Goal: Obtain resource: Obtain resource

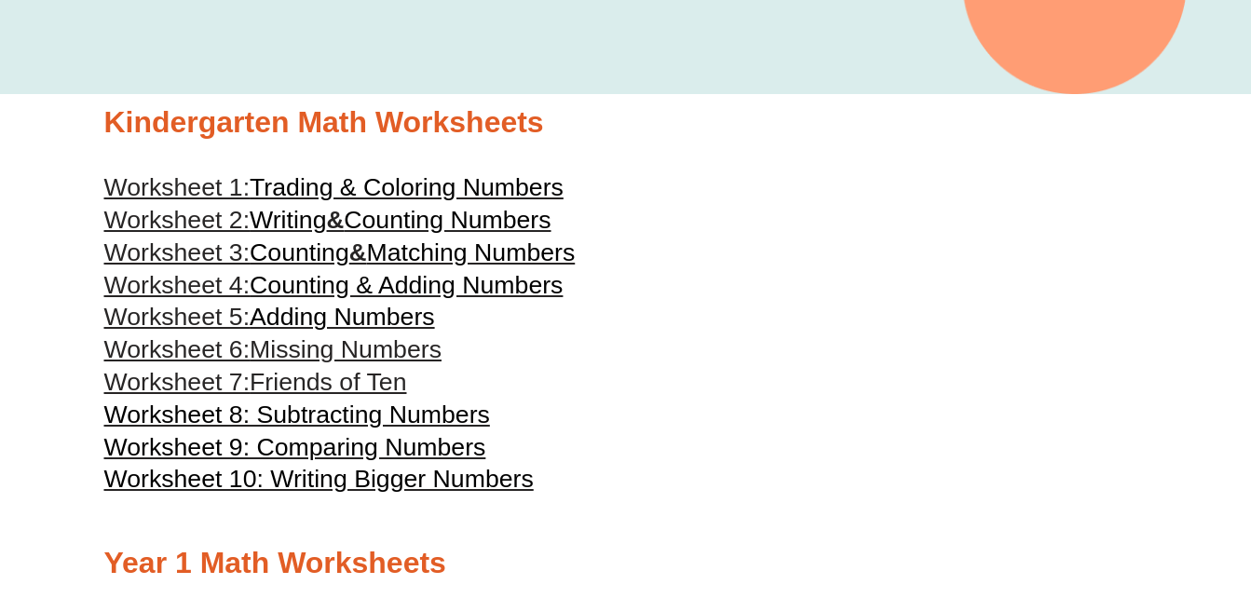
drag, startPoint x: 0, startPoint y: 0, endPoint x: 339, endPoint y: 182, distance: 384.7
click at [339, 182] on span "Trading & Coloring Numbers" at bounding box center [407, 187] width 314 height 28
click at [274, 229] on span "Writing" at bounding box center [288, 220] width 76 height 28
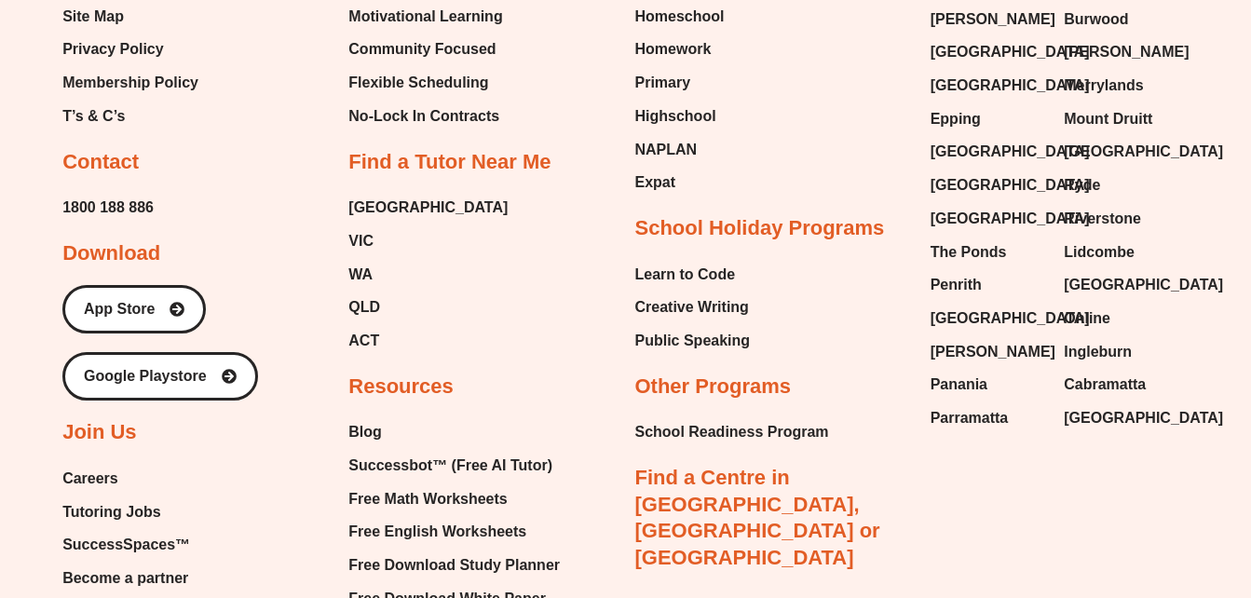
scroll to position [10877, 0]
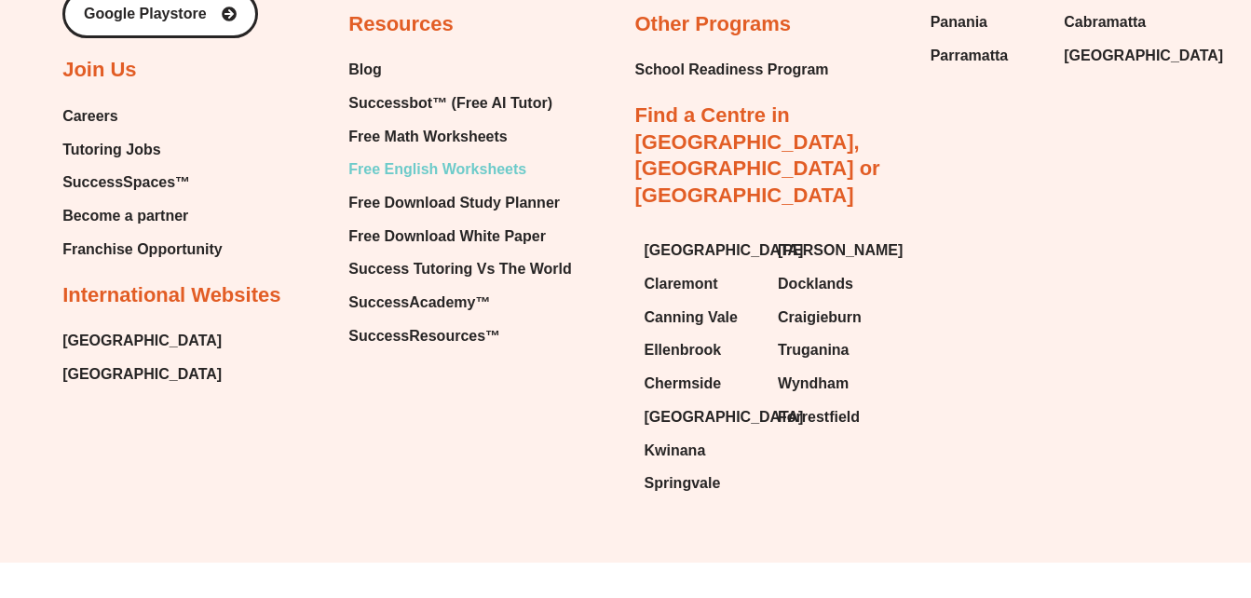
click at [417, 164] on span "Free English Worksheets" at bounding box center [437, 170] width 178 height 28
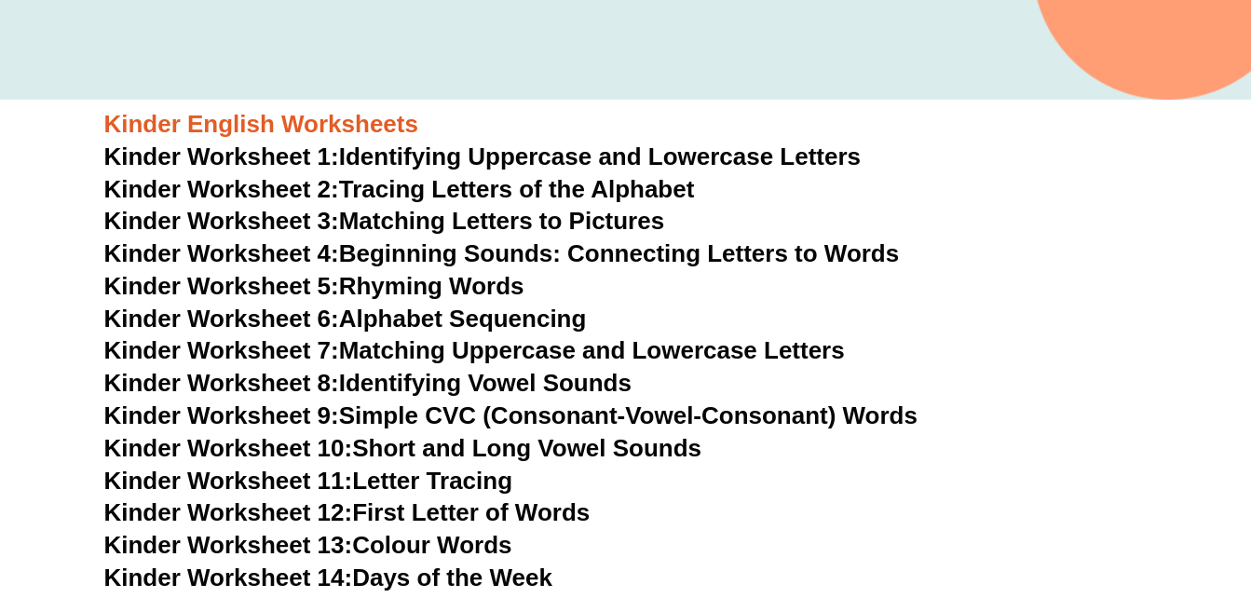
scroll to position [575, 0]
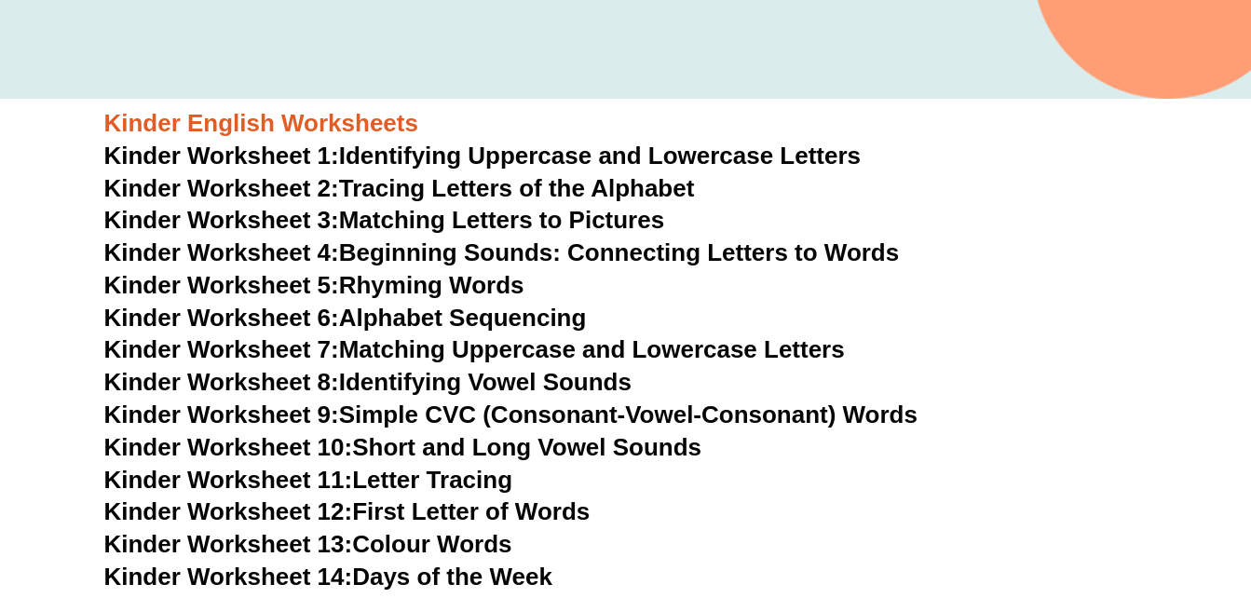
click at [554, 155] on link "Kinder Worksheet 1: Identifying Uppercase and Lowercase Letters" at bounding box center [482, 156] width 757 height 28
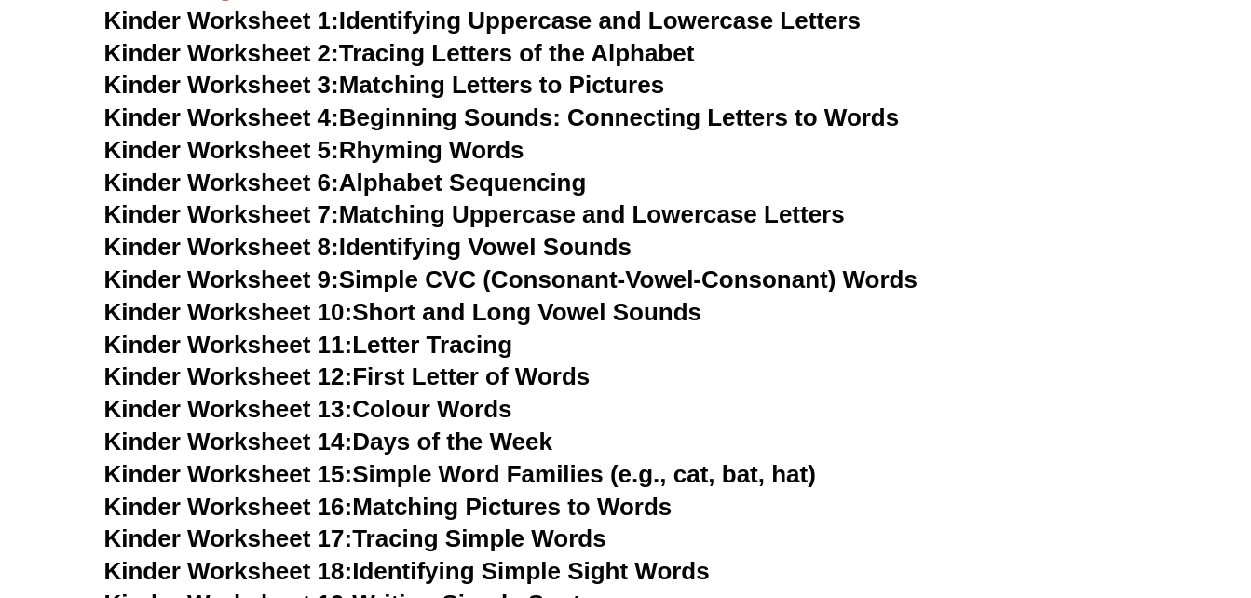
click at [437, 365] on link "Kinder Worksheet 12: First Letter of Words" at bounding box center [347, 376] width 486 height 28
click at [407, 396] on link "Kinder Worksheet 13: Colour Words" at bounding box center [308, 409] width 408 height 28
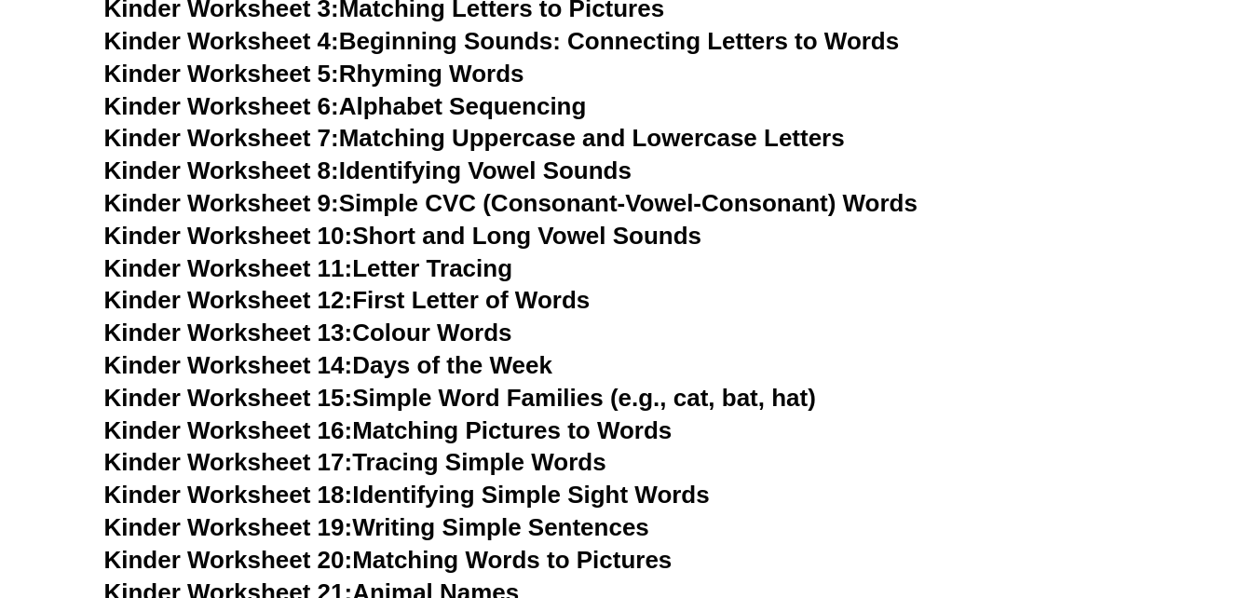
scroll to position [929, 0]
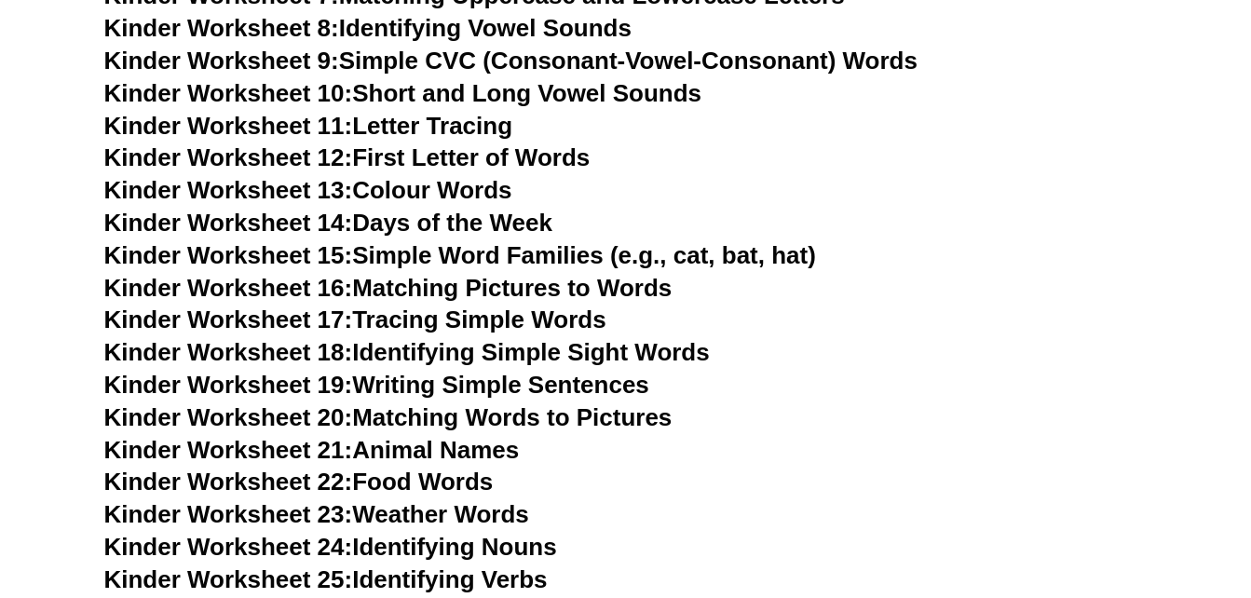
click at [492, 250] on link "Kinder Worksheet 15: Simple Word Families (e.g., cat, bat, hat)" at bounding box center [460, 255] width 712 height 28
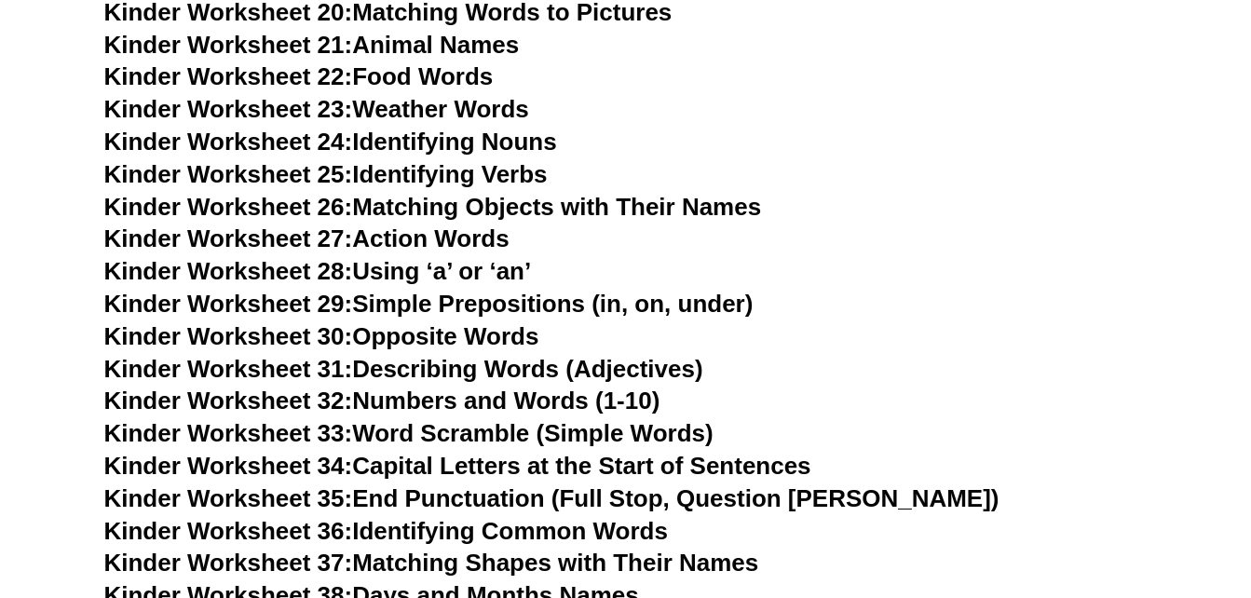
scroll to position [1333, 0]
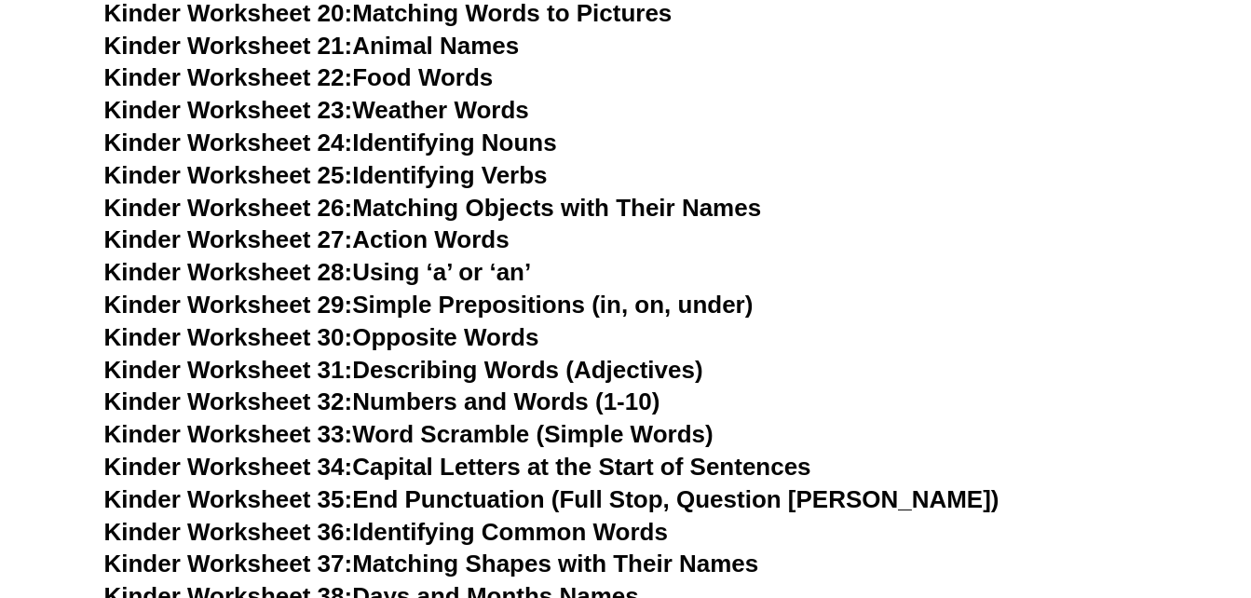
click at [411, 335] on link "Kinder Worksheet 30: Opposite Words" at bounding box center [321, 337] width 435 height 28
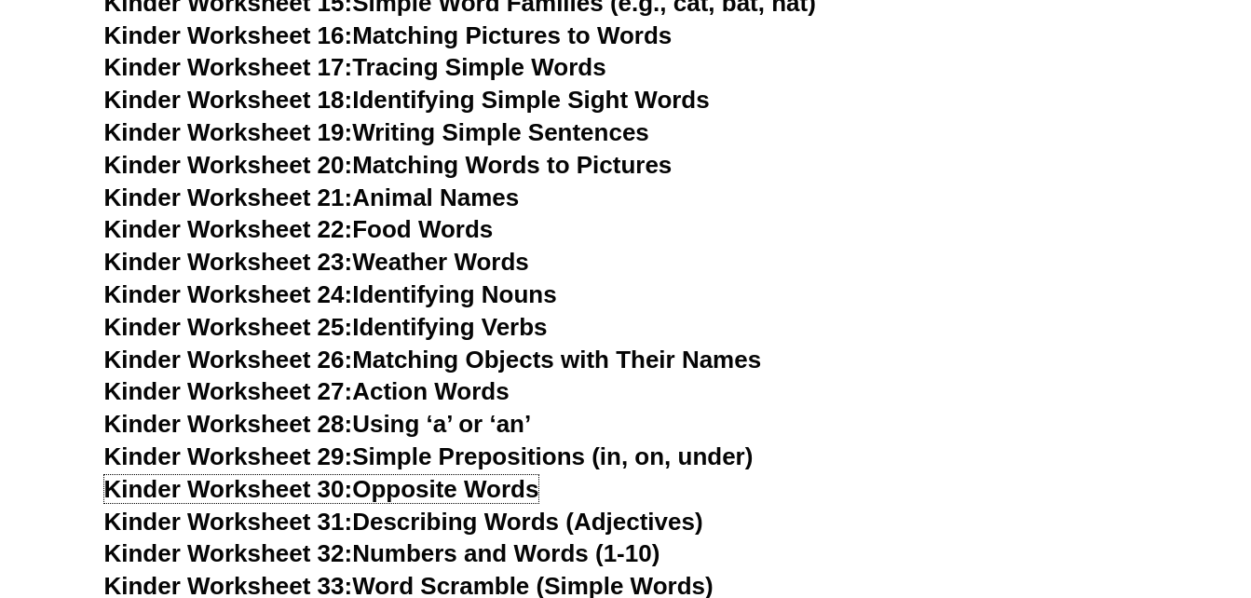
scroll to position [1106, 0]
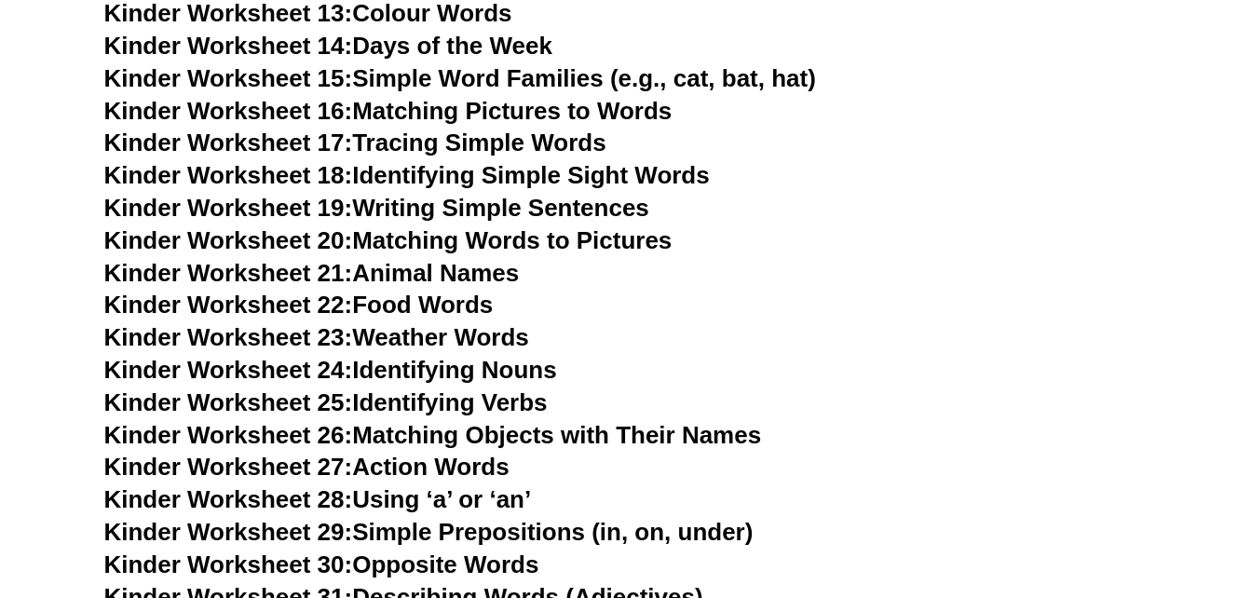
click at [377, 296] on link "Kinder Worksheet 22: Food Words" at bounding box center [298, 305] width 389 height 28
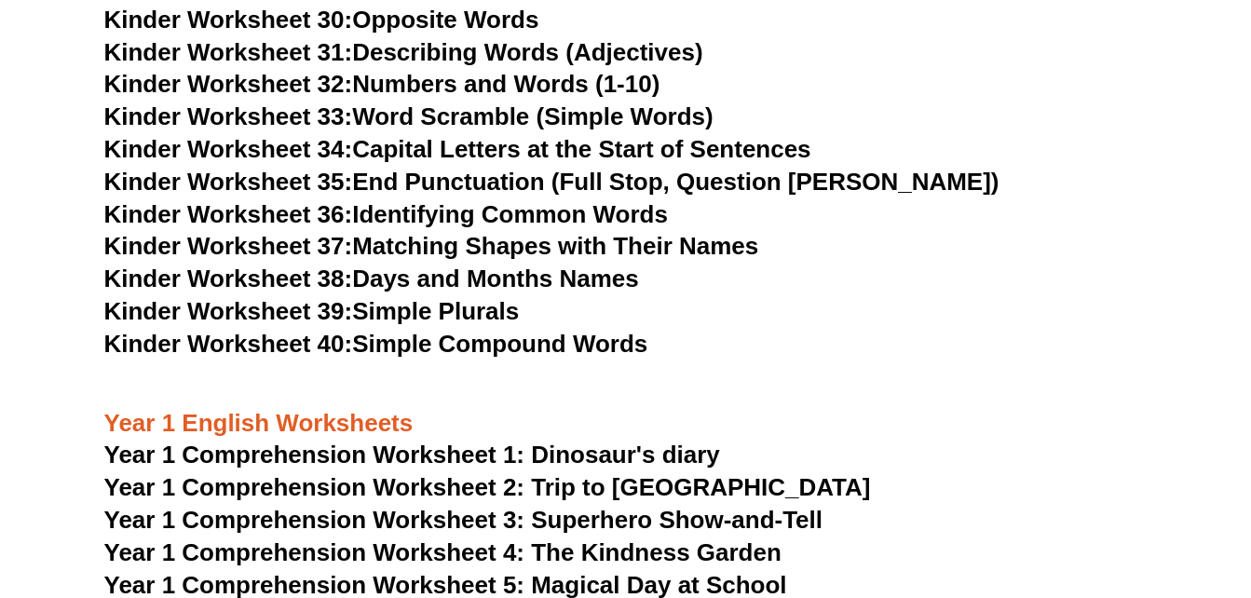
scroll to position [1674, 0]
